Goal: Task Accomplishment & Management: Manage account settings

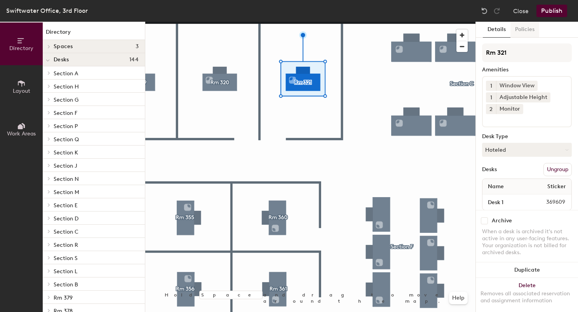
click at [521, 31] on button "Policies" at bounding box center [524, 30] width 29 height 16
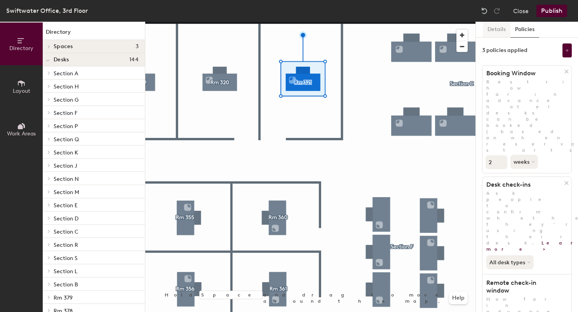
click at [499, 26] on button "Details" at bounding box center [497, 30] width 28 height 16
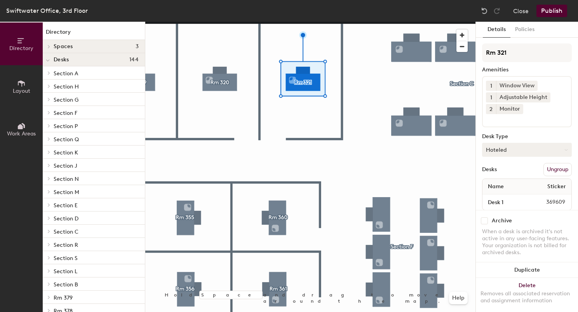
click at [509, 146] on button "Hoteled" at bounding box center [527, 150] width 90 height 14
click at [506, 170] on div "Assigned" at bounding box center [521, 174] width 78 height 12
click at [554, 11] on button "Publish" at bounding box center [551, 11] width 31 height 12
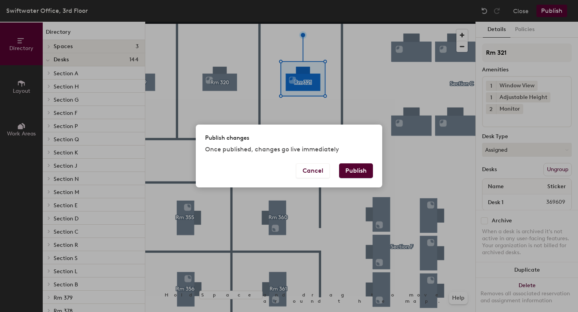
click at [360, 169] on button "Publish" at bounding box center [356, 170] width 34 height 15
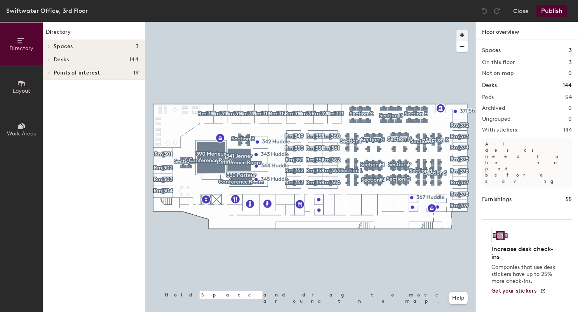
click at [463, 35] on span "button" at bounding box center [461, 35] width 11 height 11
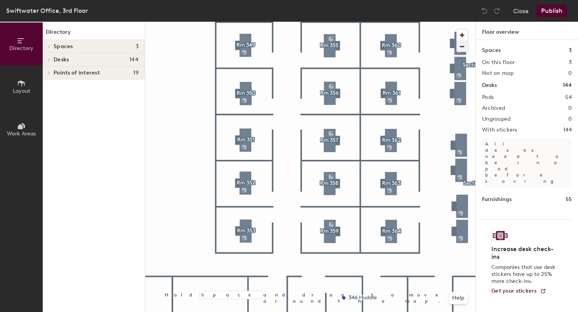
click at [466, 50] on span "button" at bounding box center [461, 46] width 11 height 11
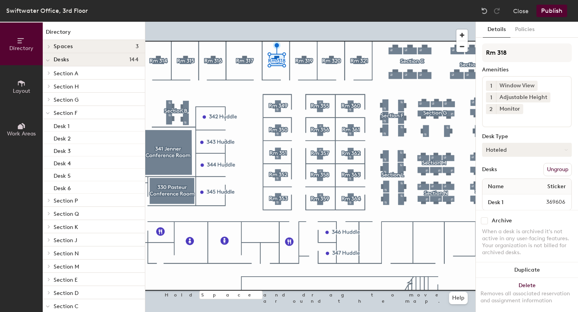
click at [506, 149] on button "Hoteled" at bounding box center [527, 150] width 90 height 14
click at [502, 169] on div "Assigned" at bounding box center [521, 174] width 78 height 12
click at [542, 12] on button "Publish" at bounding box center [551, 11] width 31 height 12
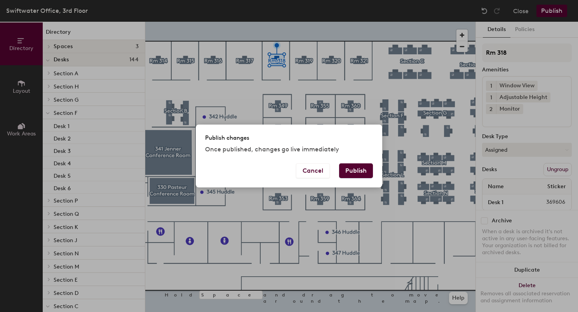
click at [356, 170] on button "Publish" at bounding box center [356, 170] width 34 height 15
